Goal: Check status

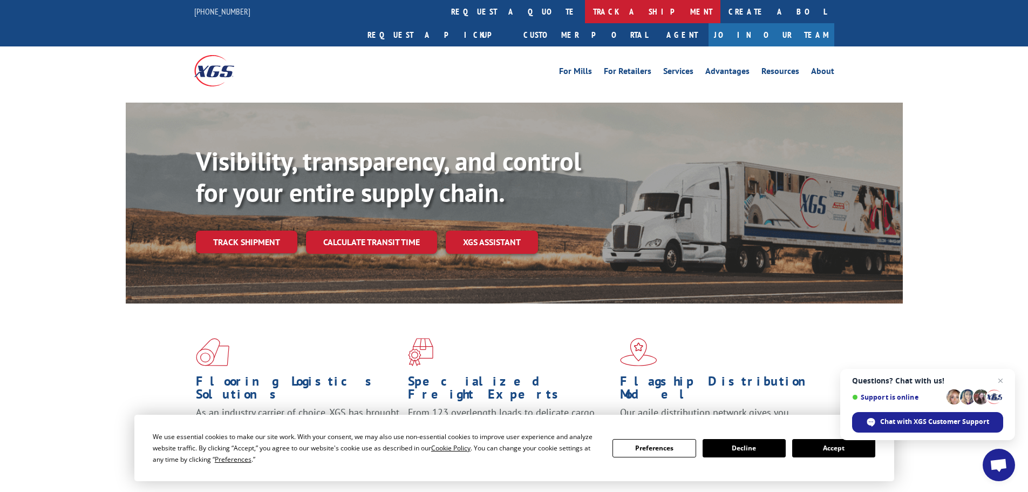
click at [585, 12] on link "track a shipment" at bounding box center [653, 11] width 136 height 23
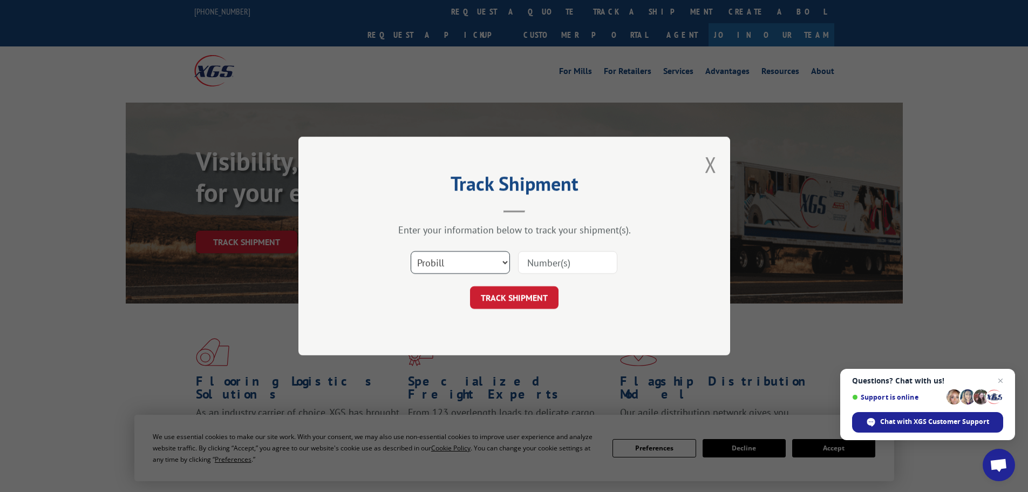
click at [480, 259] on select "Select category... Probill BOL PO" at bounding box center [460, 262] width 99 height 23
select select "po"
click at [411, 251] on select "Select category... Probill BOL PO" at bounding box center [460, 262] width 99 height 23
click at [550, 265] on input at bounding box center [567, 262] width 99 height 23
type input "20542451"
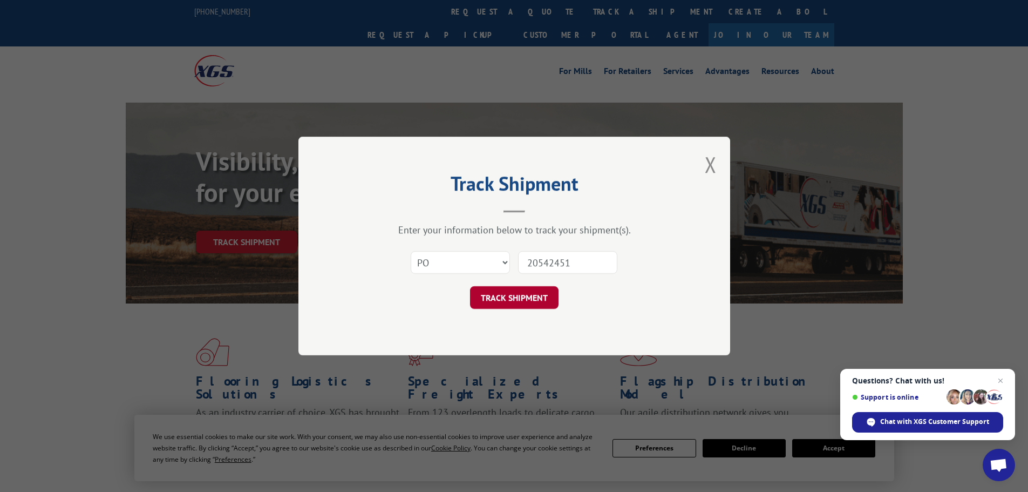
click at [538, 300] on button "TRACK SHIPMENT" at bounding box center [514, 297] width 89 height 23
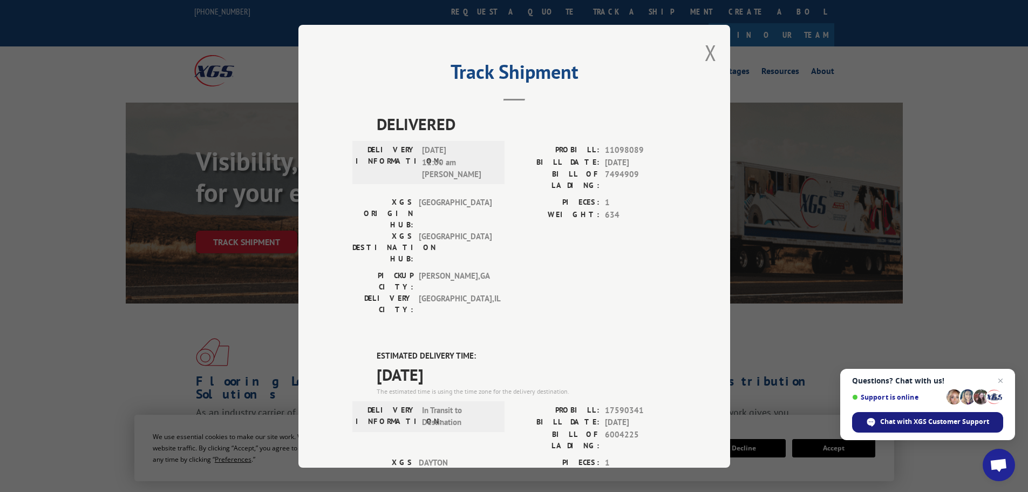
click at [885, 415] on span "Chat with XGS Customer Support" at bounding box center [927, 422] width 151 height 21
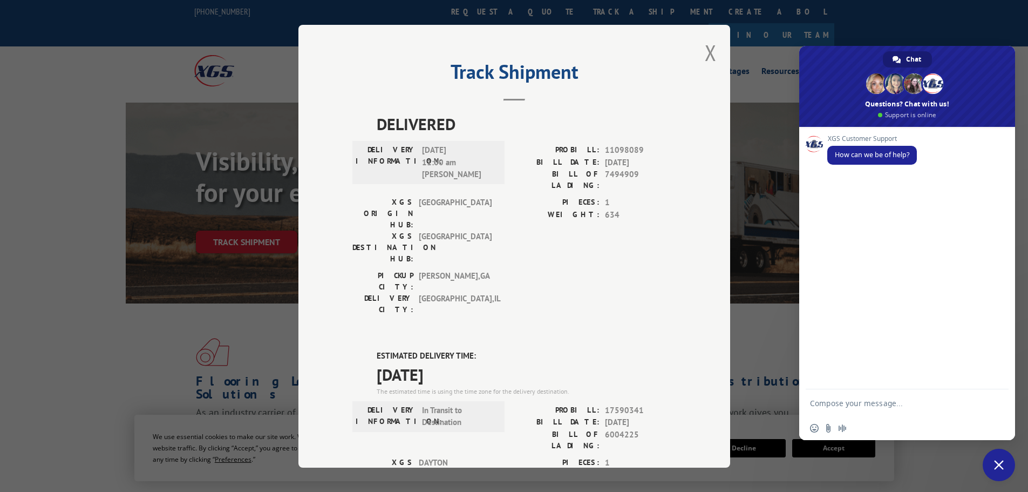
click at [859, 402] on textarea "Compose your message..." at bounding box center [896, 402] width 173 height 27
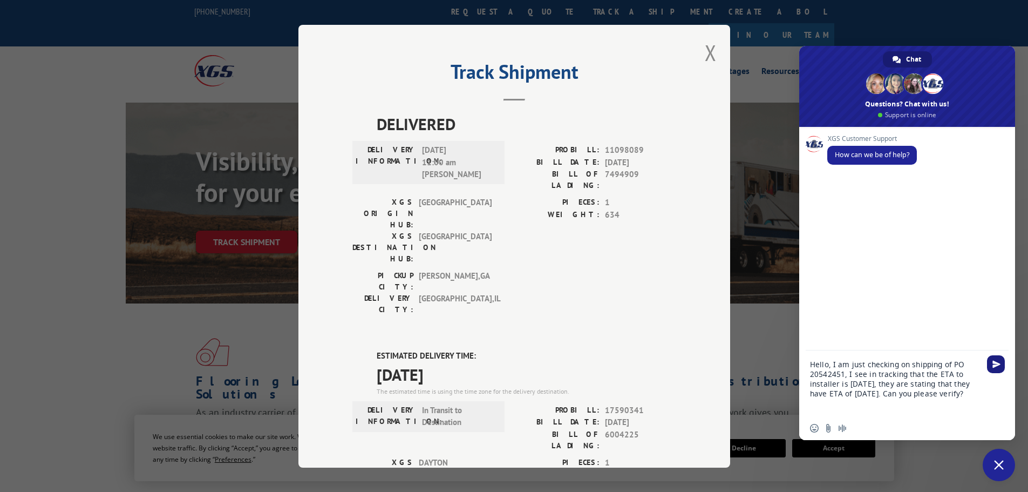
type textarea "Hello, I am just checking on shipping of PO 20542451, I see in tracking that th…"
click at [994, 366] on span "Send" at bounding box center [997, 364] width 8 height 8
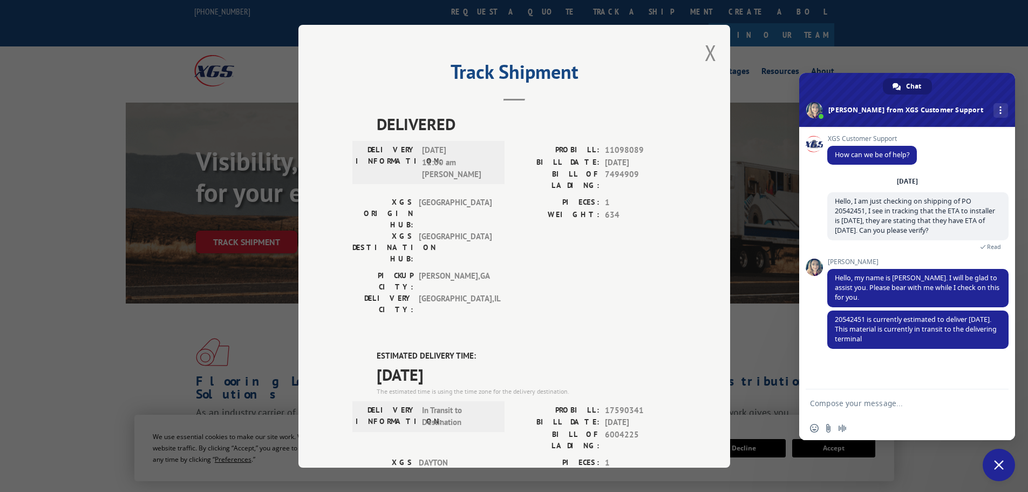
click at [830, 403] on textarea "Compose your message..." at bounding box center [896, 402] width 173 height 27
type textarea "t"
type textarea "Thank you"
click at [999, 402] on span "Send" at bounding box center [997, 403] width 8 height 8
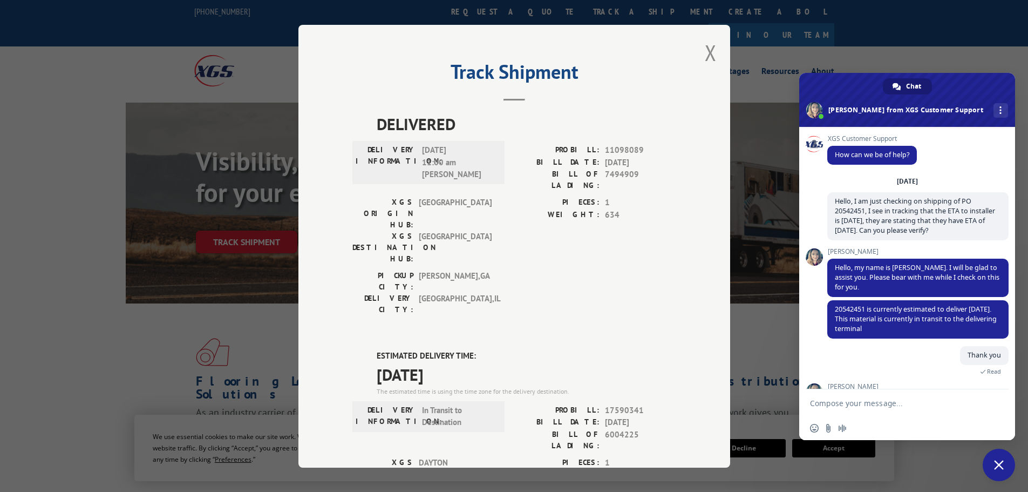
scroll to position [45, 0]
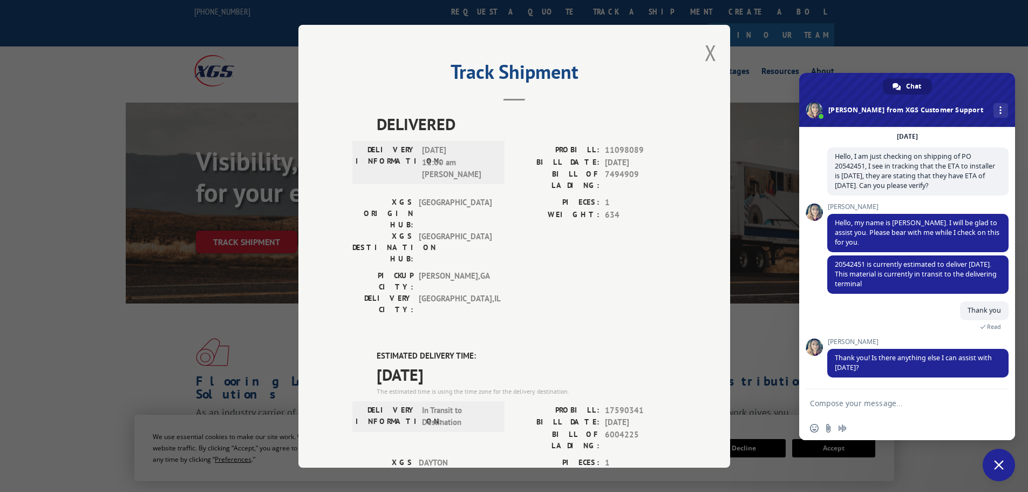
click at [871, 403] on textarea "Compose your message..." at bounding box center [896, 402] width 173 height 27
type textarea "n"
type textarea "T"
type textarea "No, that was all. Thank you"
click at [998, 404] on span "Send" at bounding box center [997, 403] width 8 height 8
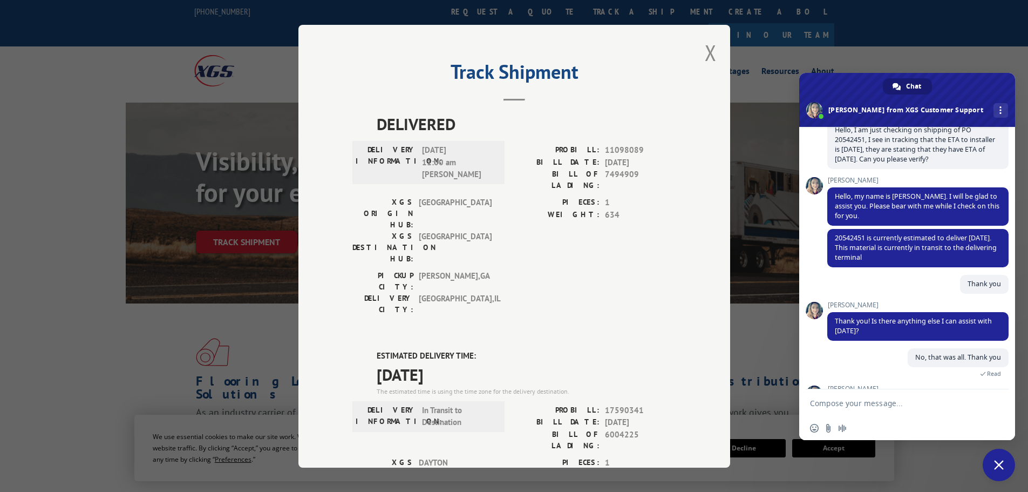
scroll to position [147, 0]
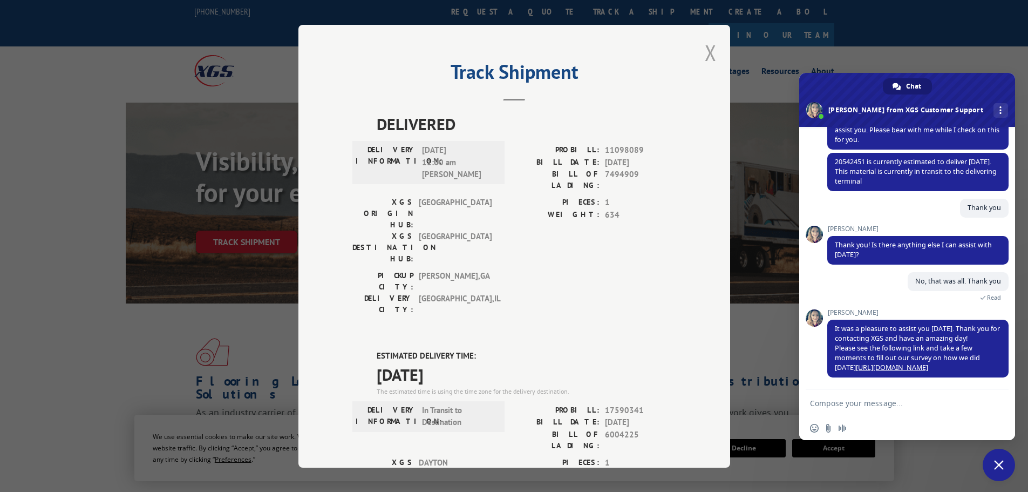
click at [706, 50] on button "Close modal" at bounding box center [711, 52] width 12 height 29
